Goal: Task Accomplishment & Management: Complete application form

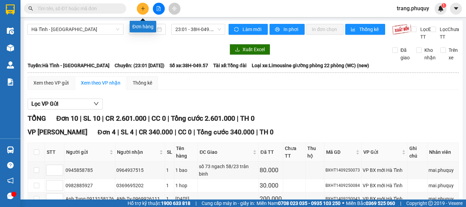
click at [141, 11] on button at bounding box center [143, 9] width 12 height 12
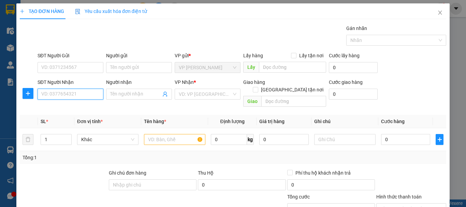
click at [80, 98] on input "SĐT Người Nhận" at bounding box center [71, 94] width 66 height 11
type input "088844888"
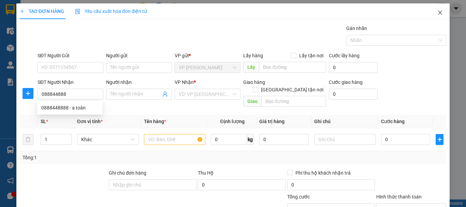
click at [438, 12] on icon "close" at bounding box center [440, 12] width 5 height 5
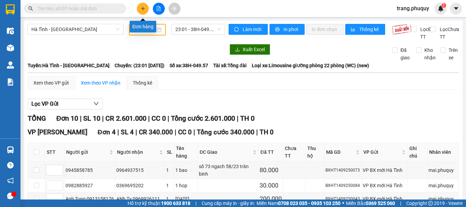
click at [142, 9] on icon "plus" at bounding box center [143, 8] width 5 height 5
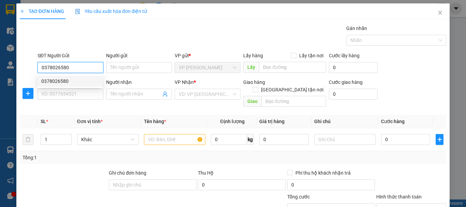
click at [52, 83] on div "0378026580" at bounding box center [69, 81] width 57 height 8
type input "0378026580"
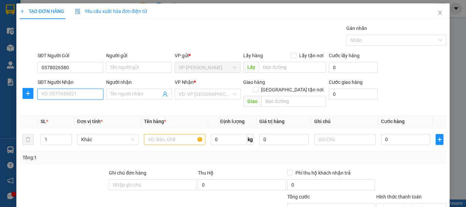
click at [66, 97] on input "SĐT Người Nhận" at bounding box center [71, 94] width 66 height 11
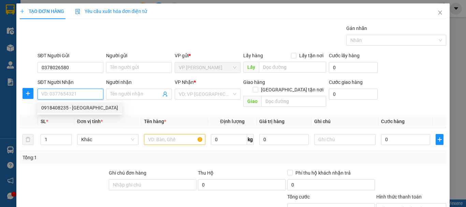
click at [61, 107] on div "0918408235 - [GEOGRAPHIC_DATA]" at bounding box center [79, 108] width 77 height 8
type input "0918408235"
type input "Mỹ Hoa"
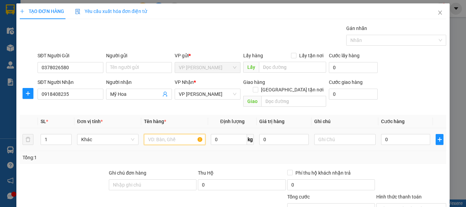
click at [166, 137] on input "text" at bounding box center [174, 139] width 61 height 11
type input "1 hộp"
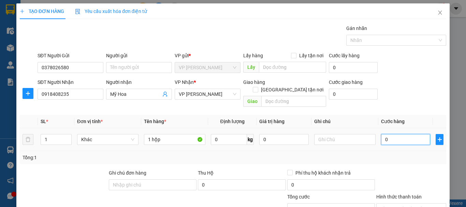
click at [390, 136] on input "0" at bounding box center [405, 139] width 49 height 11
type input "3"
type input "30"
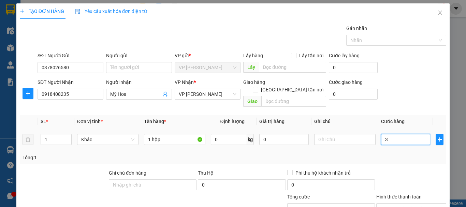
type input "30"
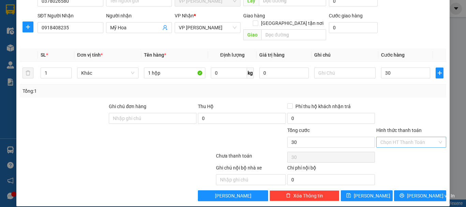
type input "30.000"
click at [397, 137] on input "Hình thức thanh toán" at bounding box center [409, 142] width 57 height 10
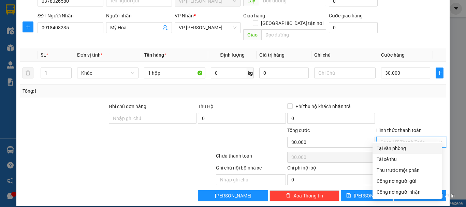
click at [381, 148] on div "Tại văn phòng" at bounding box center [407, 149] width 61 height 8
type input "0"
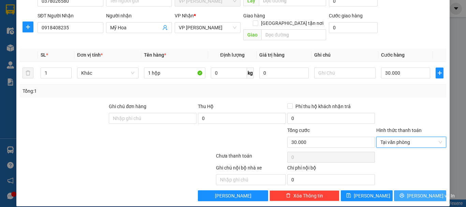
click at [404, 193] on icon "printer" at bounding box center [402, 195] width 5 height 5
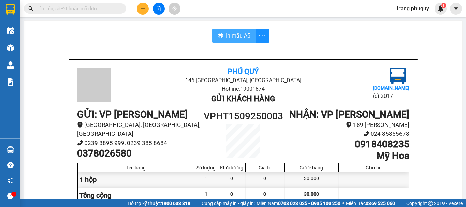
click at [237, 35] on span "In mẫu A5" at bounding box center [238, 35] width 25 height 9
click at [76, 10] on input "text" at bounding box center [78, 9] width 81 height 8
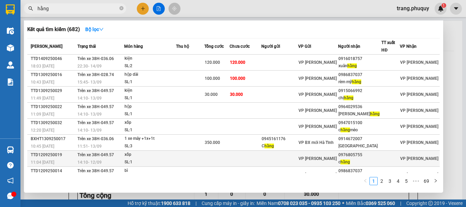
scroll to position [42, 0]
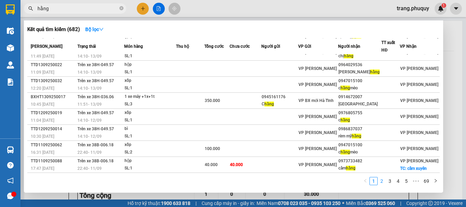
type input "hằng"
click at [383, 182] on link "2" at bounding box center [382, 181] width 8 height 8
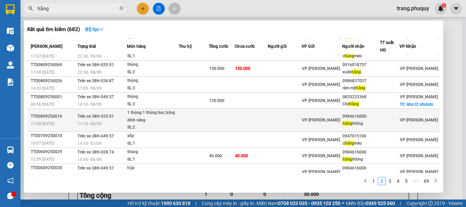
scroll to position [49, 0]
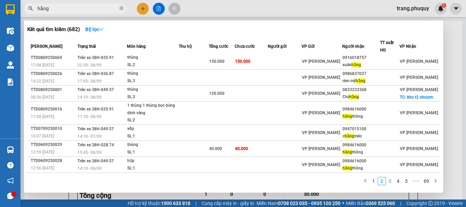
click at [390, 182] on link "3" at bounding box center [390, 181] width 8 height 8
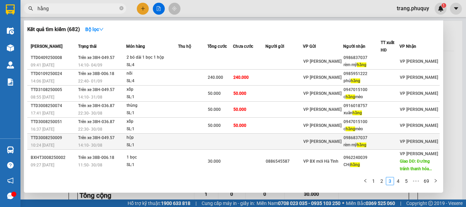
scroll to position [57, 0]
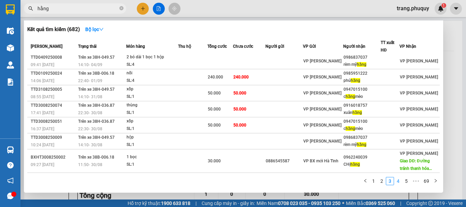
click at [399, 184] on link "4" at bounding box center [399, 181] width 8 height 8
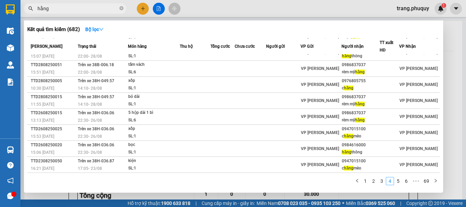
scroll to position [42, 0]
click at [399, 183] on link "5" at bounding box center [399, 181] width 8 height 8
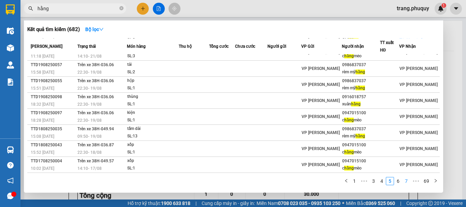
click at [406, 180] on link "7" at bounding box center [407, 181] width 8 height 8
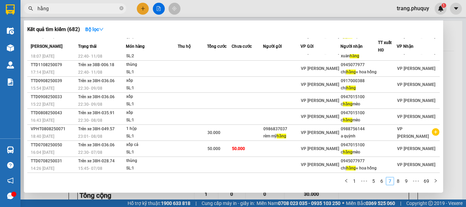
scroll to position [55, 0]
click at [120, 9] on icon "close-circle" at bounding box center [121, 8] width 4 height 4
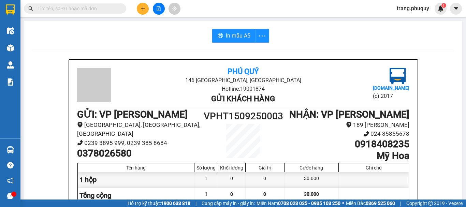
click at [43, 8] on input "text" at bounding box center [78, 9] width 81 height 8
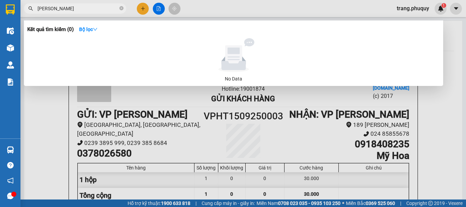
type input "hằng vinmart"
click at [120, 10] on icon "close-circle" at bounding box center [121, 8] width 4 height 4
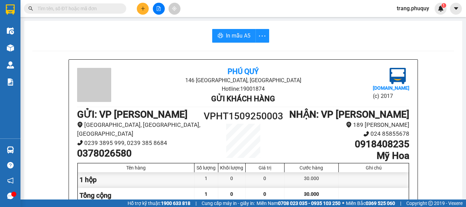
click at [108, 4] on span at bounding box center [75, 8] width 102 height 10
click at [95, 9] on input "text" at bounding box center [78, 9] width 81 height 8
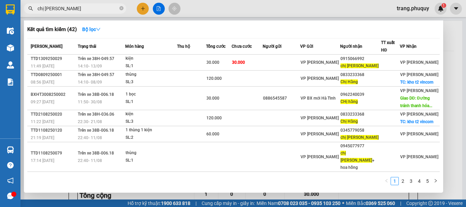
type input "chị [PERSON_NAME]"
click at [155, 8] on div at bounding box center [233, 103] width 466 height 207
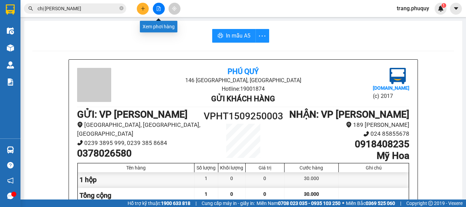
click at [159, 11] on button at bounding box center [159, 9] width 12 height 12
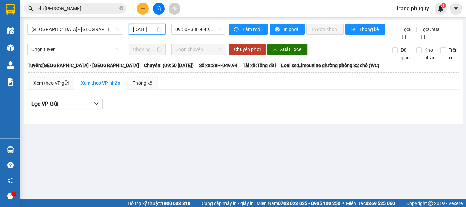
click at [144, 28] on input "[DATE]" at bounding box center [144, 30] width 23 height 8
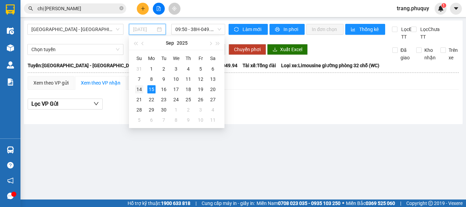
click at [140, 88] on div "14" at bounding box center [139, 89] width 8 height 8
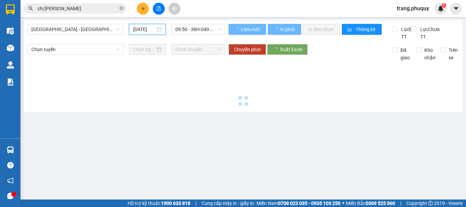
type input "[DATE]"
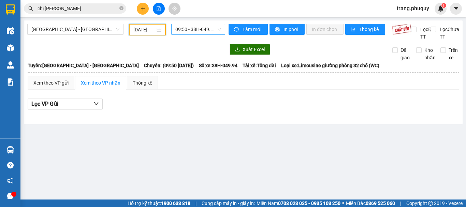
click at [200, 29] on span "09:50 - 38H-049.94" at bounding box center [198, 29] width 46 height 10
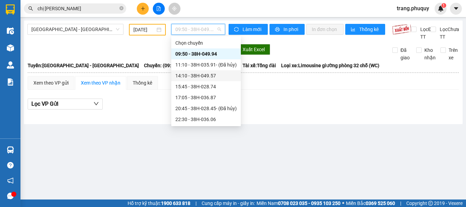
click at [193, 74] on div "14:10 - 38H-049.57" at bounding box center [205, 76] width 61 height 8
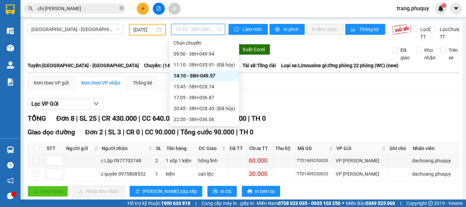
click at [199, 27] on span "14:10 - 38H-049.57" at bounding box center [198, 29] width 46 height 10
click at [200, 83] on div "15:45 - 38H-028.74" at bounding box center [204, 87] width 61 height 8
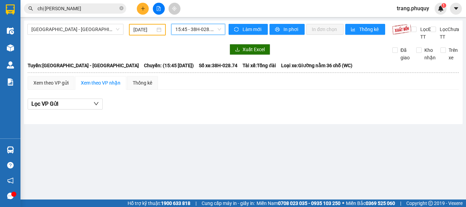
click at [197, 30] on span "15:45 - 38H-028.74" at bounding box center [198, 29] width 46 height 10
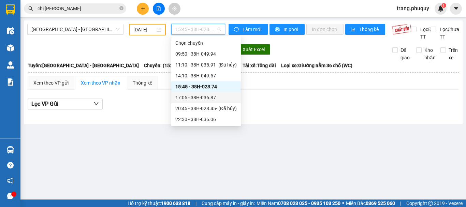
click at [184, 99] on div "17:05 - 38H-036.87" at bounding box center [205, 98] width 61 height 8
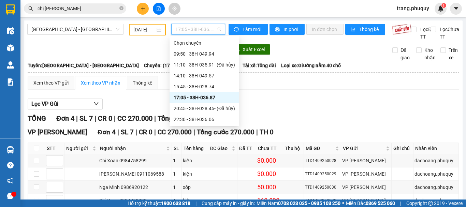
click at [193, 29] on span "17:05 - 38H-036.87" at bounding box center [198, 29] width 46 height 10
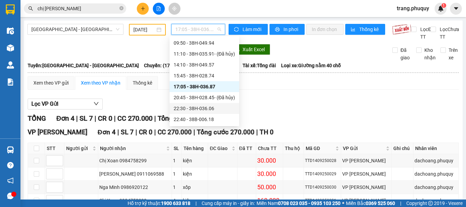
click at [204, 104] on div "22:30 - 38H-036.06" at bounding box center [205, 108] width 70 height 11
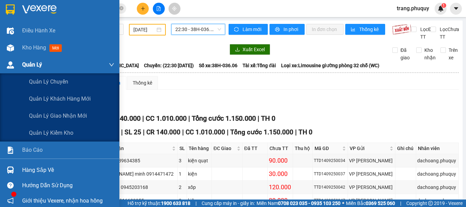
click at [31, 65] on span "Quản Lý" at bounding box center [32, 64] width 20 height 9
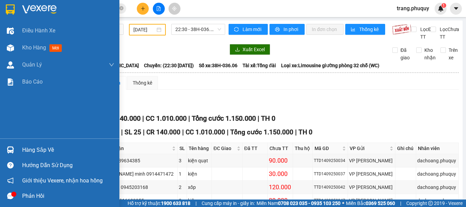
click at [46, 148] on div "Hàng sắp về" at bounding box center [68, 150] width 92 height 10
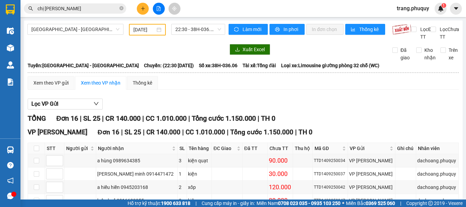
click at [366, 53] on section "Kết quả tìm kiếm ( 42 ) Bộ lọc Mã ĐH Trạng thái Món hàng Thu hộ Tổng cước Chưa …" at bounding box center [233, 103] width 466 height 207
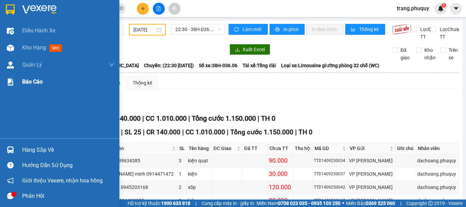
click at [34, 81] on span "Báo cáo" at bounding box center [32, 81] width 20 height 9
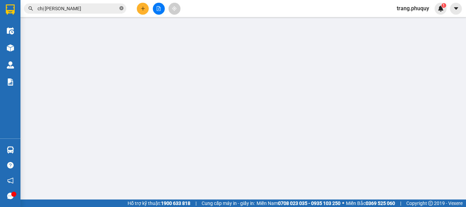
click at [123, 9] on icon "close-circle" at bounding box center [121, 8] width 4 height 4
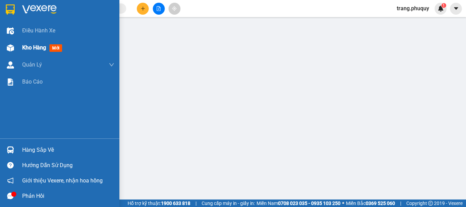
click at [33, 46] on span "Kho hàng" at bounding box center [34, 47] width 24 height 6
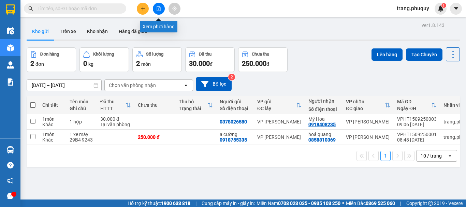
click at [158, 9] on icon "file-add" at bounding box center [158, 8] width 5 height 5
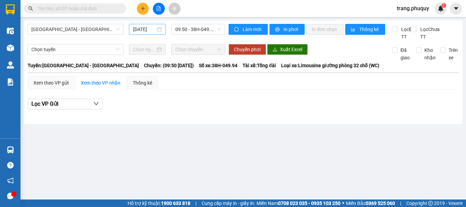
click at [141, 29] on input "[DATE]" at bounding box center [144, 30] width 23 height 8
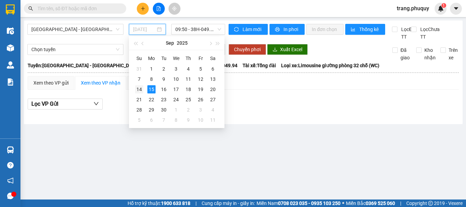
click at [137, 89] on div "14" at bounding box center [139, 89] width 8 height 8
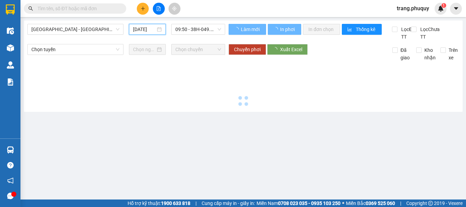
type input "[DATE]"
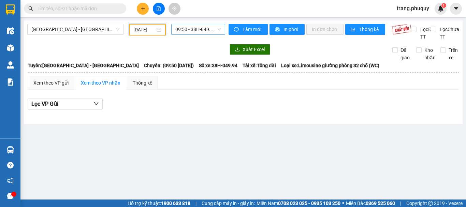
click at [182, 29] on span "09:50 - 38H-049.94" at bounding box center [198, 29] width 46 height 10
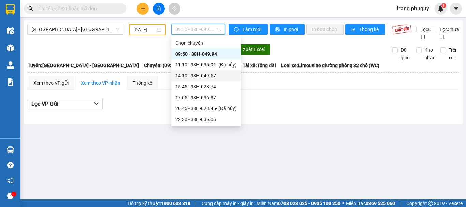
click at [200, 77] on div "14:10 - 38H-049.57" at bounding box center [205, 76] width 61 height 8
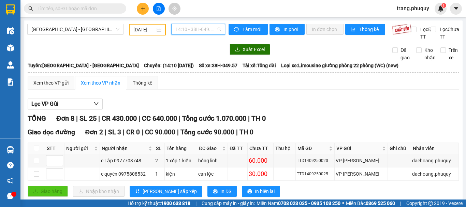
click at [190, 32] on span "14:10 - 38H-049.57" at bounding box center [198, 29] width 46 height 10
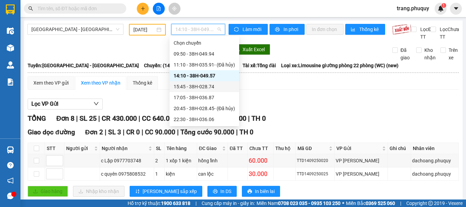
click at [193, 87] on div "15:45 - 38H-028.74" at bounding box center [204, 87] width 61 height 8
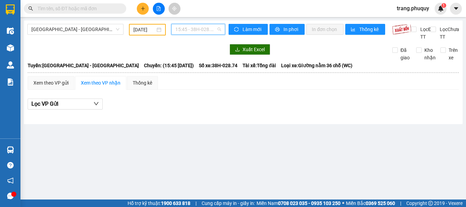
click at [202, 28] on span "15:45 - 38H-028.74" at bounding box center [198, 29] width 46 height 10
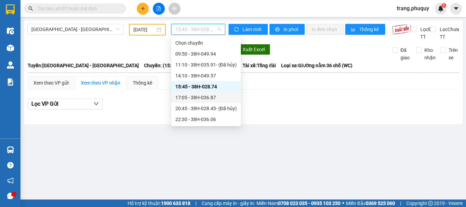
click at [197, 99] on div "17:05 - 38H-036.87" at bounding box center [205, 98] width 61 height 8
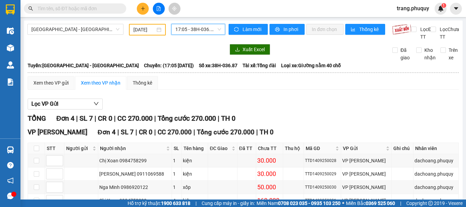
click at [201, 25] on span "17:05 - 38H-036.87" at bounding box center [198, 29] width 46 height 10
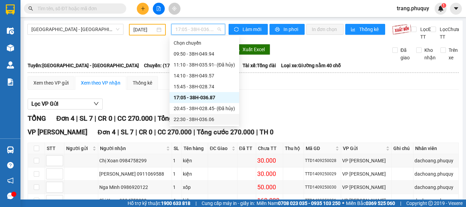
click at [194, 117] on div "22:30 - 38H-036.06" at bounding box center [204, 120] width 61 height 8
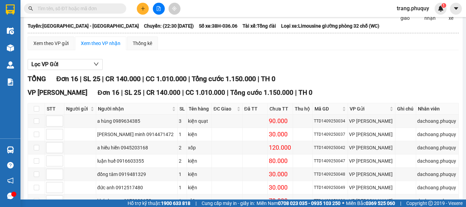
scroll to position [5, 0]
